Goal: Book appointment/travel/reservation

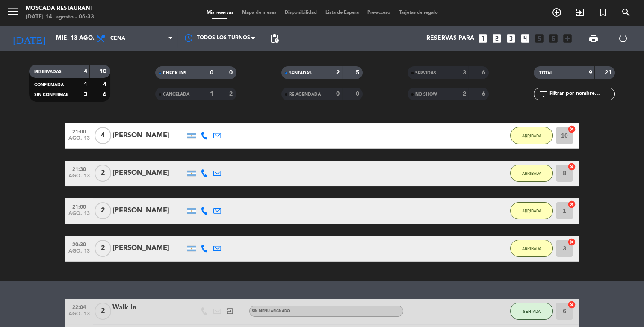
scroll to position [49, 0]
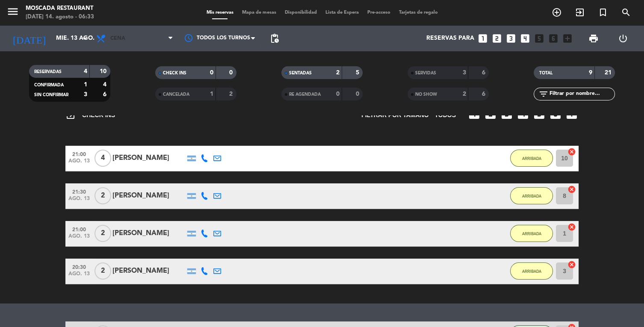
click at [149, 39] on span "Cena" at bounding box center [135, 38] width 86 height 19
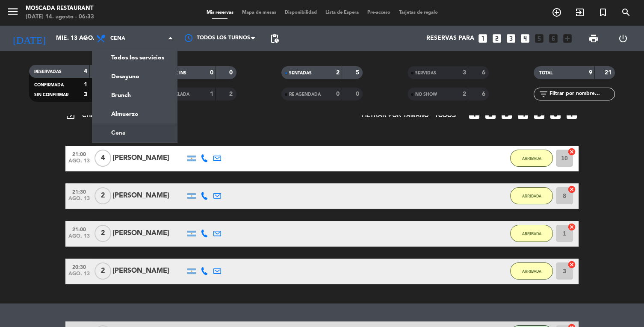
click at [134, 94] on div "menu Moscada Restaurant [DATE] 14. agosto - 06:33 Mis reservas Mapa de mesas Di…" at bounding box center [322, 57] width 644 height 115
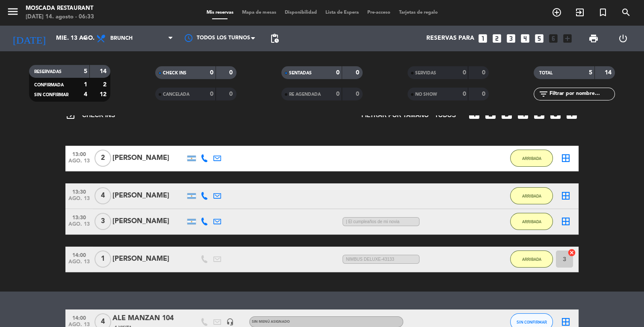
click at [62, 38] on input "mié. 13 ago." at bounding box center [92, 38] width 81 height 15
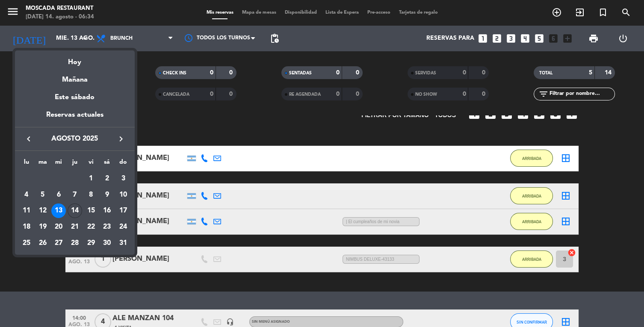
click at [89, 62] on div "Hoy" at bounding box center [75, 59] width 120 height 18
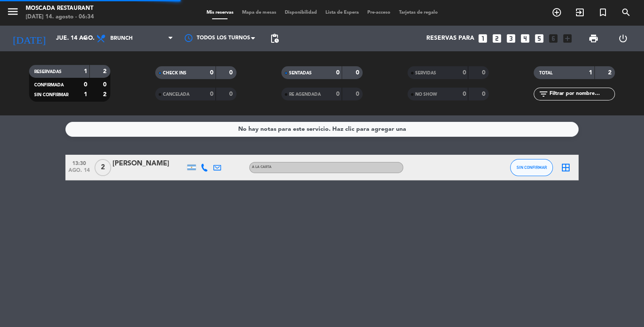
scroll to position [0, 0]
click at [75, 40] on input "jue. 14 ago." at bounding box center [92, 38] width 81 height 15
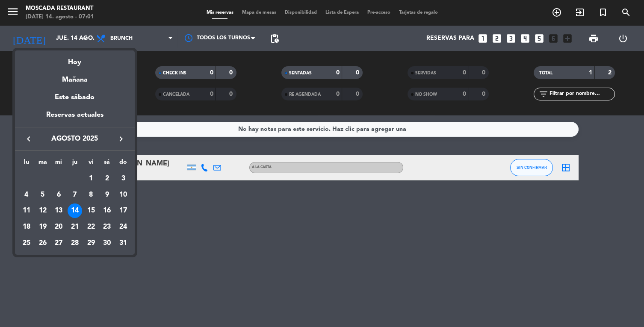
click at [125, 208] on div "17" at bounding box center [123, 211] width 15 height 15
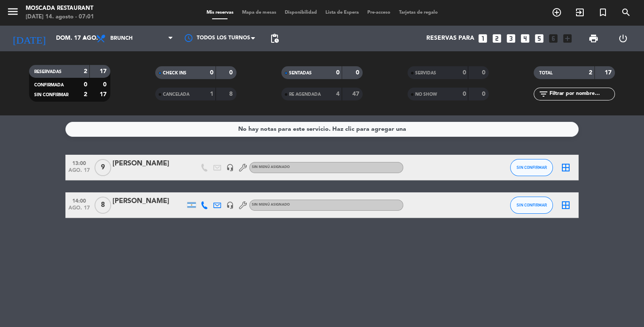
click at [78, 32] on input "dom. 17 ago." at bounding box center [92, 38] width 81 height 15
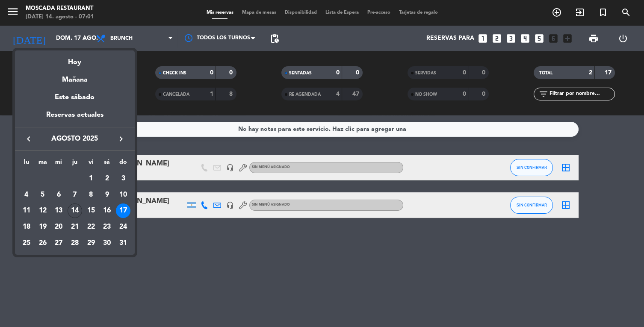
click at [111, 214] on div "16" at bounding box center [107, 211] width 15 height 15
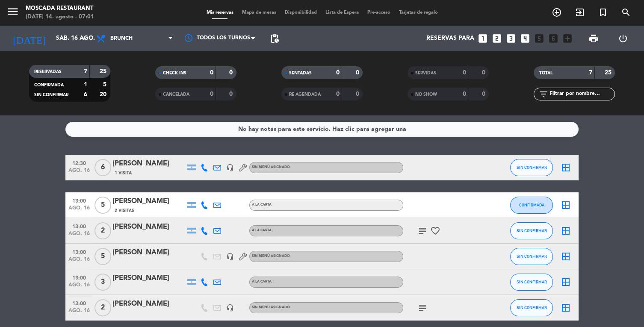
click at [75, 36] on input "sáb. 16 ago." at bounding box center [92, 38] width 81 height 15
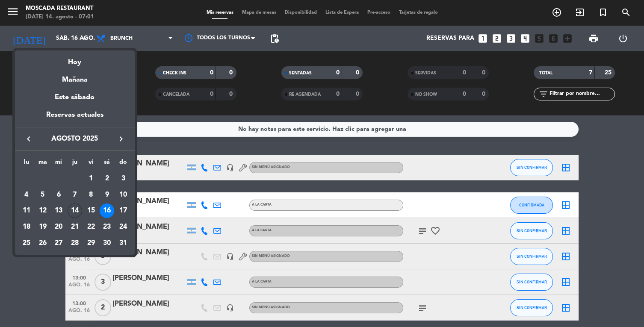
click at [76, 65] on div "Hoy" at bounding box center [75, 59] width 120 height 18
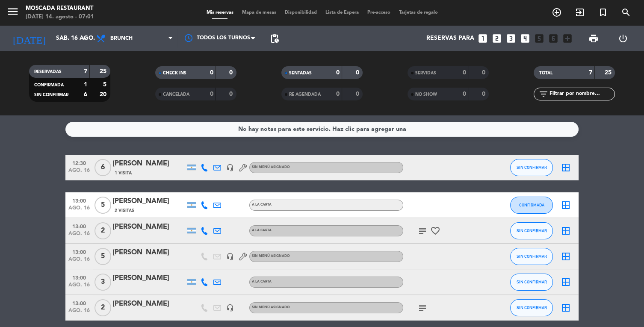
type input "jue. 14 ago."
